Goal: Check status: Check status

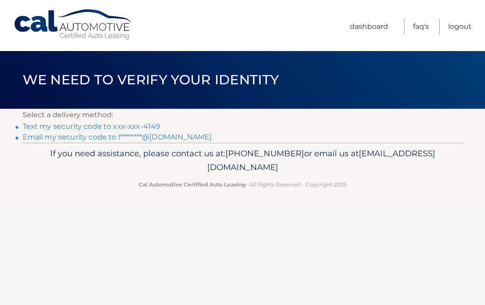
click at [92, 127] on link "Text my security code to xxx-xxx-4149" at bounding box center [92, 126] width 138 height 8
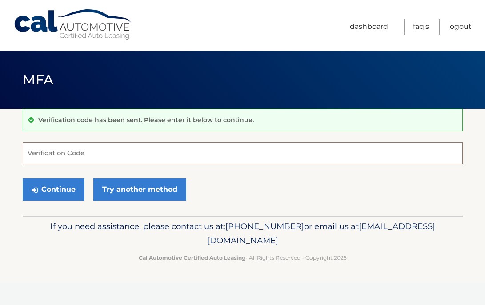
click at [59, 153] on input "Verification Code" at bounding box center [243, 153] width 440 height 22
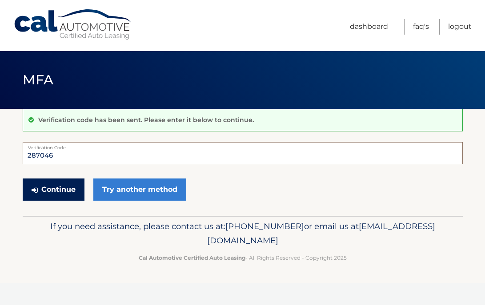
type input "287046"
click at [60, 195] on button "Continue" at bounding box center [54, 190] width 62 height 22
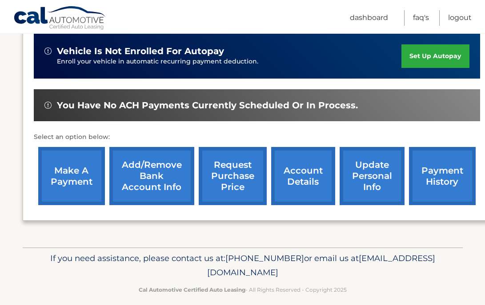
scroll to position [233, 0]
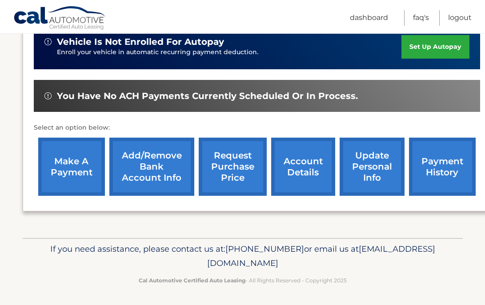
click at [302, 167] on link "account details" at bounding box center [303, 167] width 64 height 58
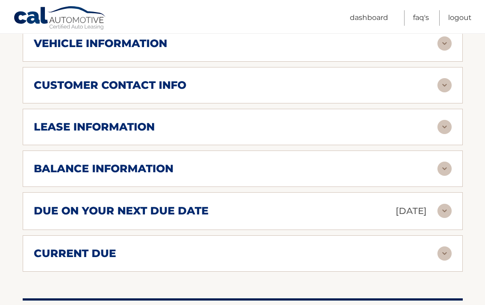
scroll to position [452, 0]
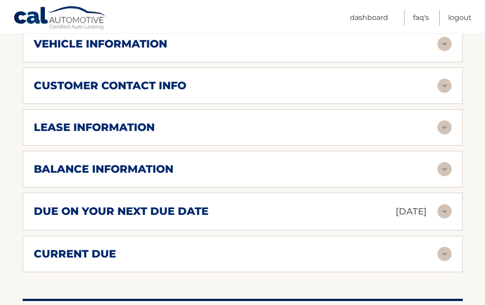
click at [448, 120] on img at bounding box center [444, 127] width 14 height 14
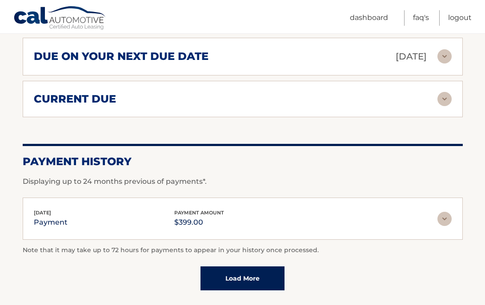
scroll to position [774, 0]
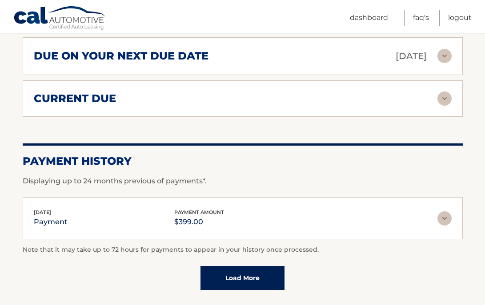
click at [241, 267] on link "Load More" at bounding box center [242, 278] width 84 height 24
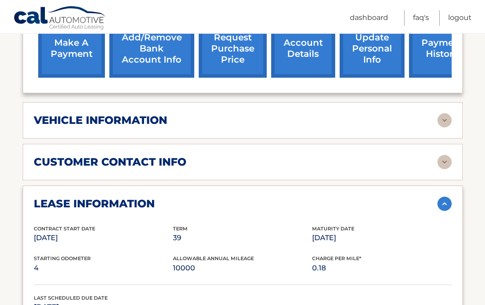
scroll to position [374, 0]
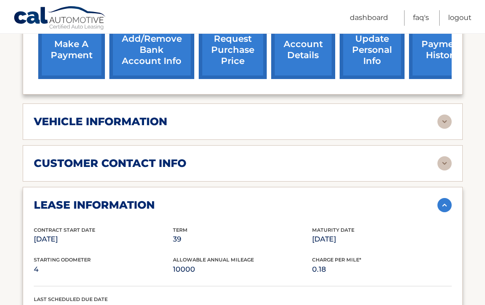
click at [445, 115] on img at bounding box center [444, 122] width 14 height 14
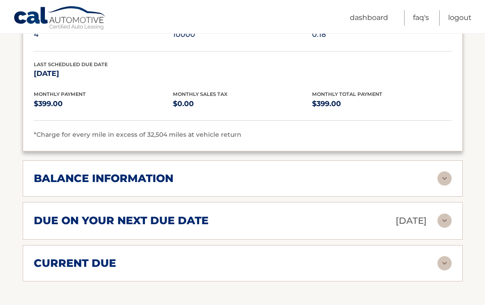
scroll to position [822, 0]
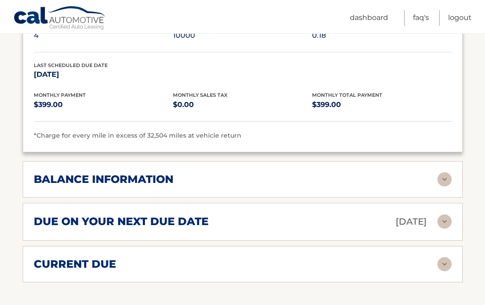
click at [440, 172] on img at bounding box center [444, 179] width 14 height 14
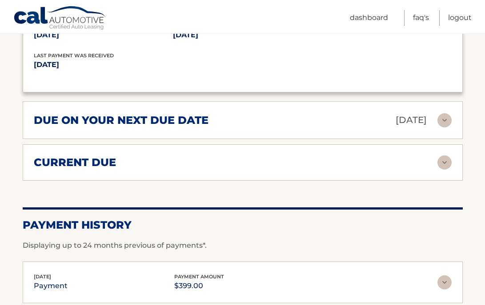
scroll to position [1029, 0]
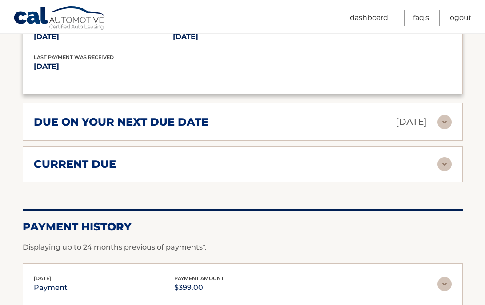
click at [442, 115] on img at bounding box center [444, 122] width 14 height 14
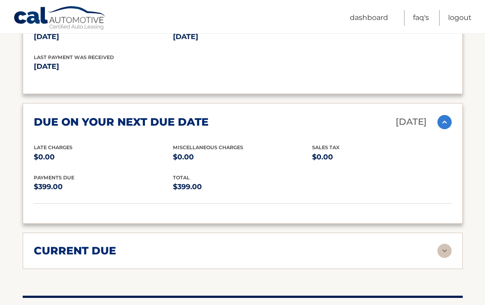
click at [443, 115] on img at bounding box center [444, 122] width 14 height 14
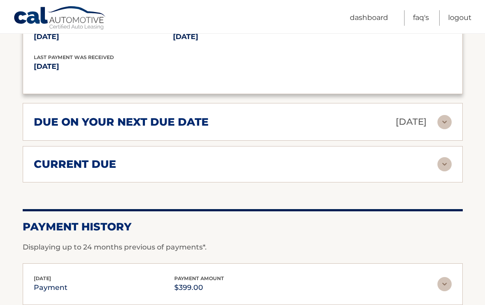
click at [444, 157] on img at bounding box center [444, 164] width 14 height 14
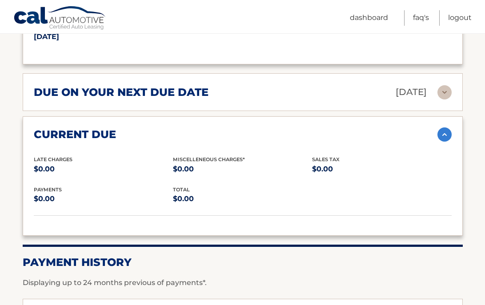
scroll to position [1058, 0]
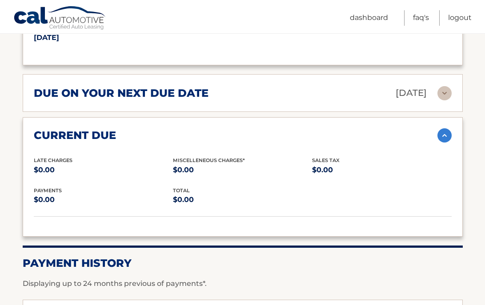
click at [445, 128] on img at bounding box center [444, 135] width 14 height 14
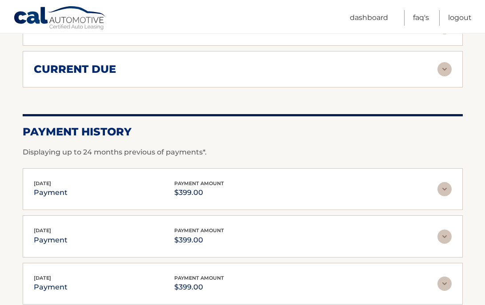
scroll to position [1116, 0]
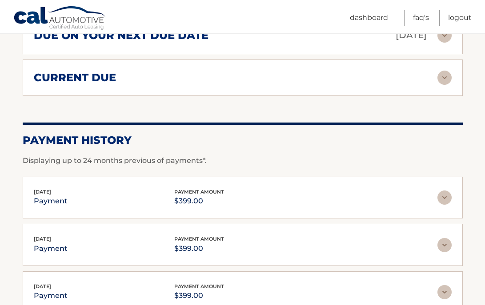
click at [390, 134] on h2 "Payment History" at bounding box center [243, 140] width 440 height 13
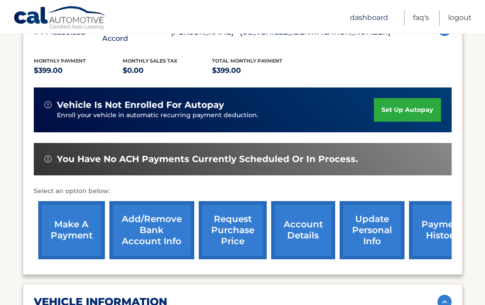
scroll to position [191, 0]
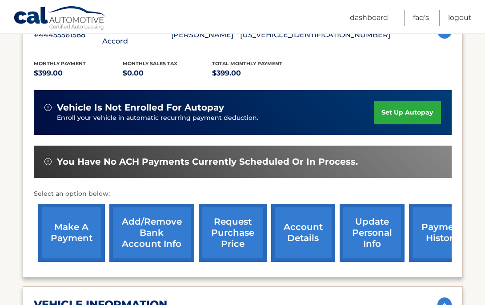
click at [228, 213] on link "request purchase price" at bounding box center [233, 233] width 68 height 58
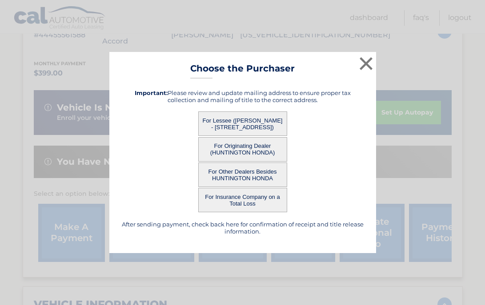
click at [224, 123] on button "For Lessee ([PERSON_NAME] - [STREET_ADDRESS])" at bounding box center [242, 123] width 89 height 24
click at [248, 123] on button "For Lessee ([PERSON_NAME] - [STREET_ADDRESS])" at bounding box center [242, 123] width 89 height 24
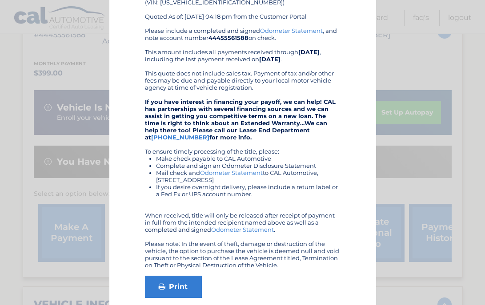
scroll to position [75, 0]
